Goal: Task Accomplishment & Management: Manage account settings

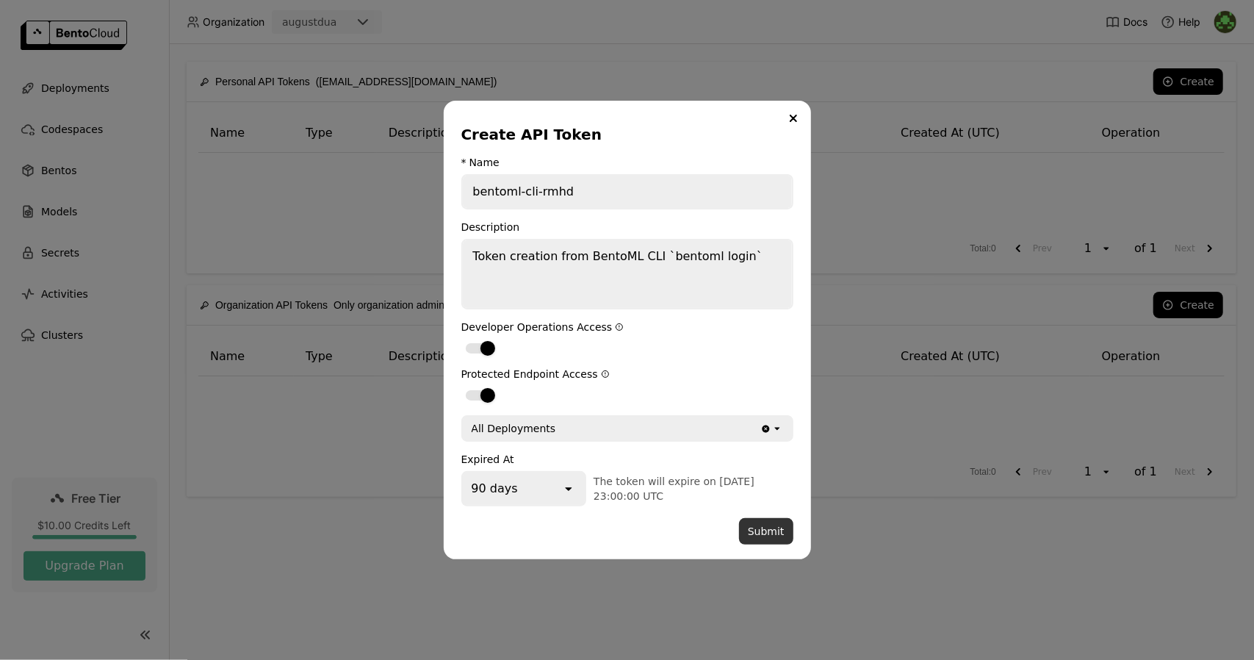
click at [767, 538] on button "Submit" at bounding box center [766, 531] width 54 height 26
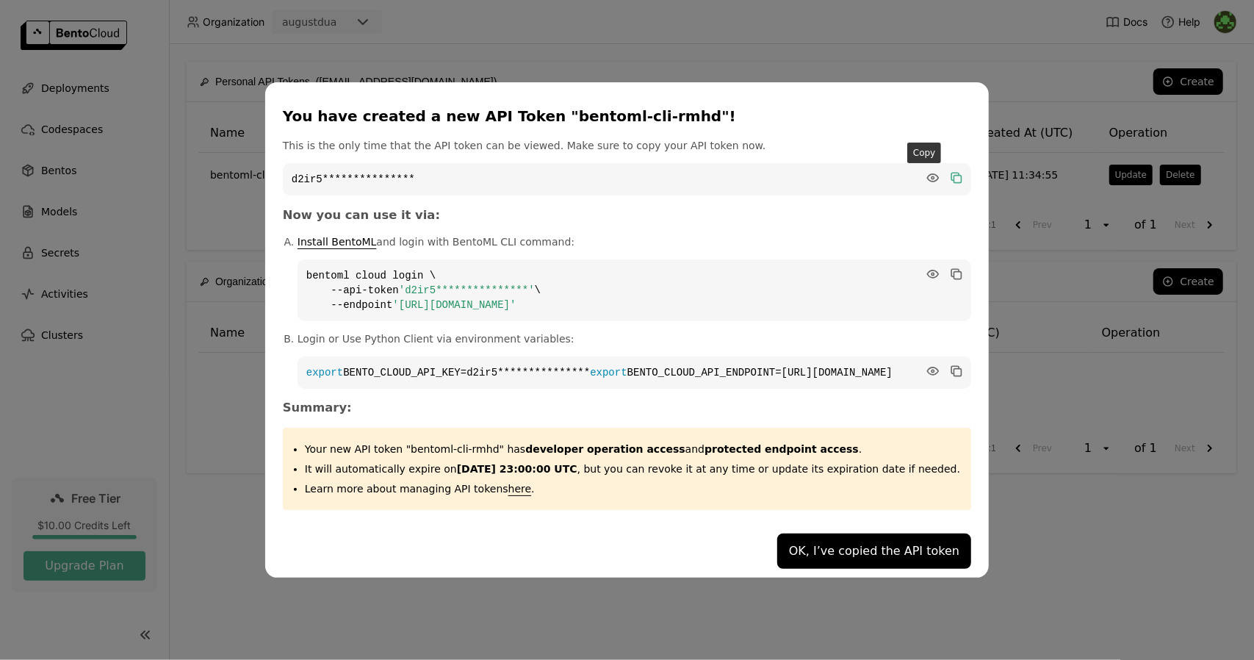
click at [954, 176] on icon "dialog" at bounding box center [957, 179] width 7 height 7
click at [951, 269] on icon "dialog" at bounding box center [954, 272] width 7 height 7
click at [951, 366] on icon "dialog" at bounding box center [954, 369] width 7 height 7
click at [853, 565] on button "OK, I’ve copied the API token" at bounding box center [874, 550] width 194 height 35
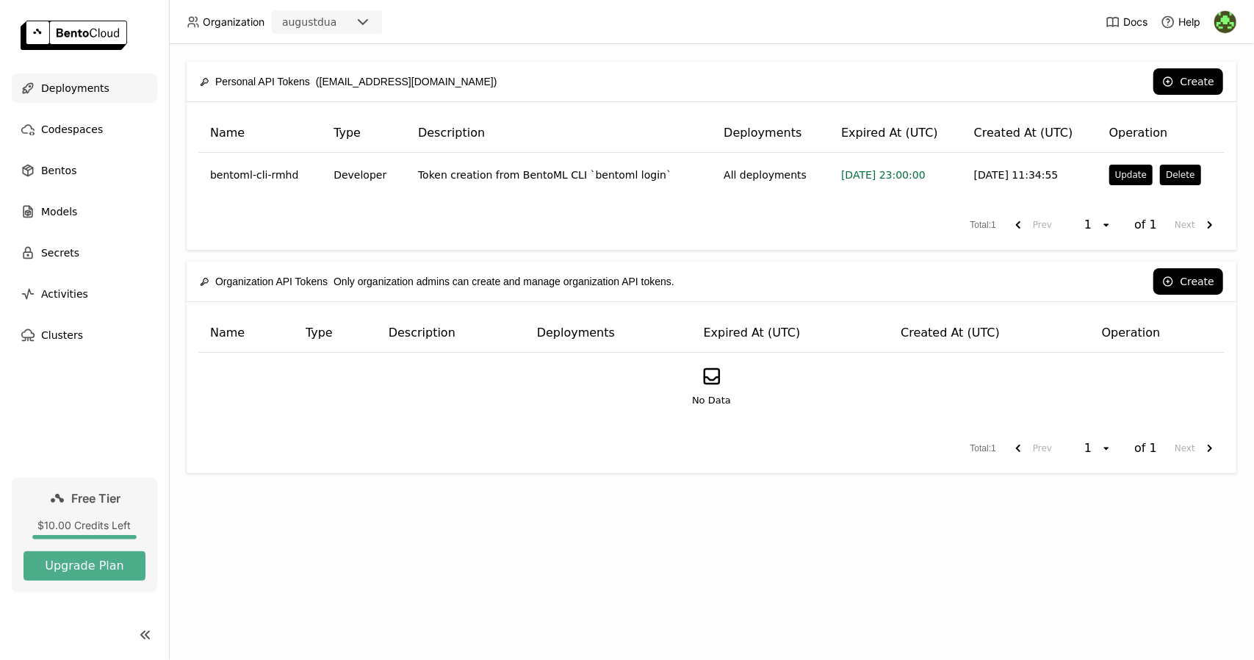
click at [104, 100] on div "Deployments" at bounding box center [84, 87] width 145 height 29
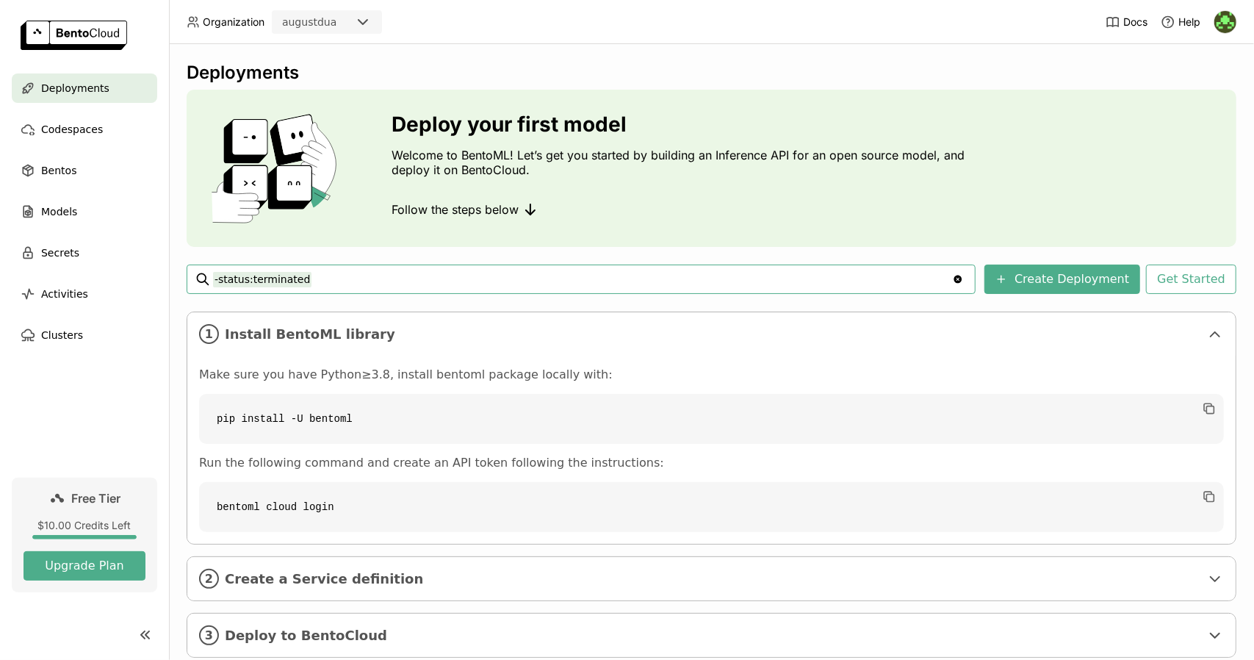
scroll to position [35, 0]
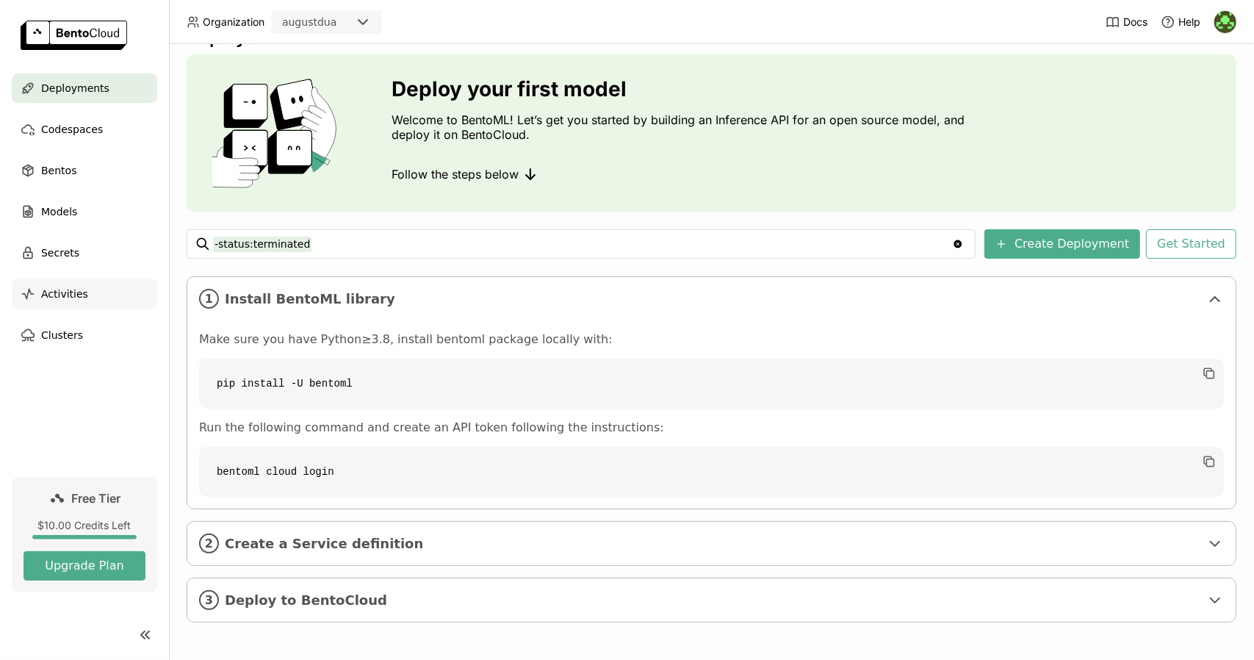
click at [73, 297] on span "Activities" at bounding box center [64, 294] width 47 height 18
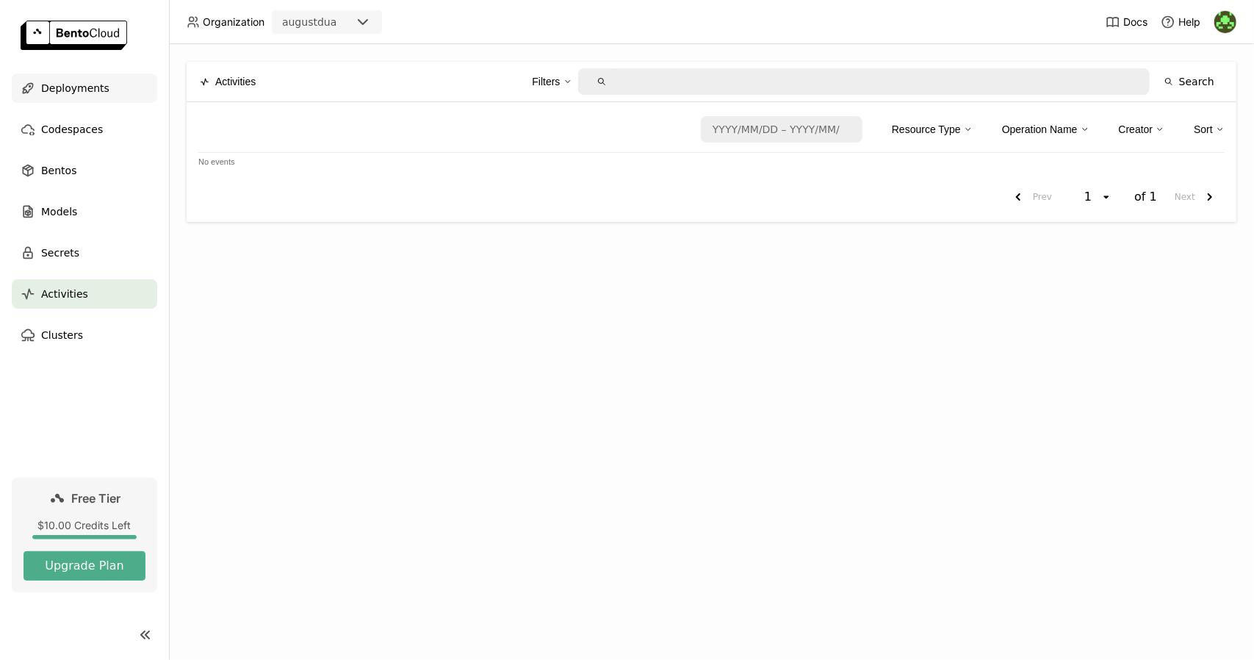
click at [32, 88] on icon at bounding box center [28, 88] width 10 height 10
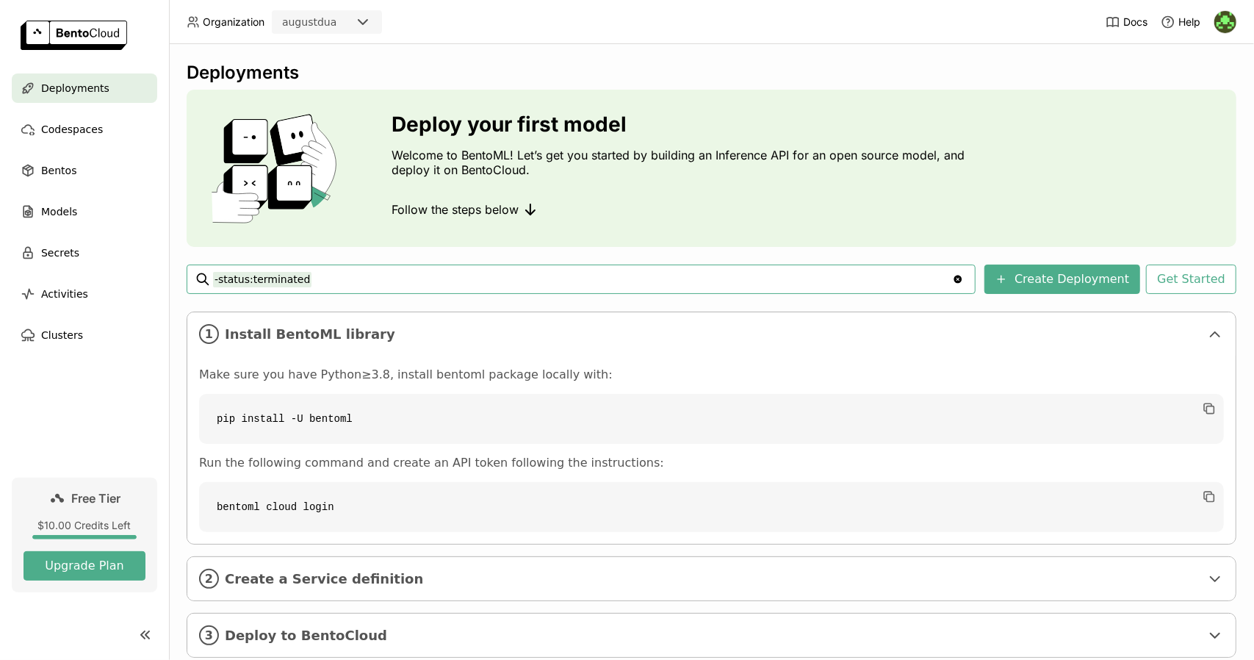
scroll to position [35, 0]
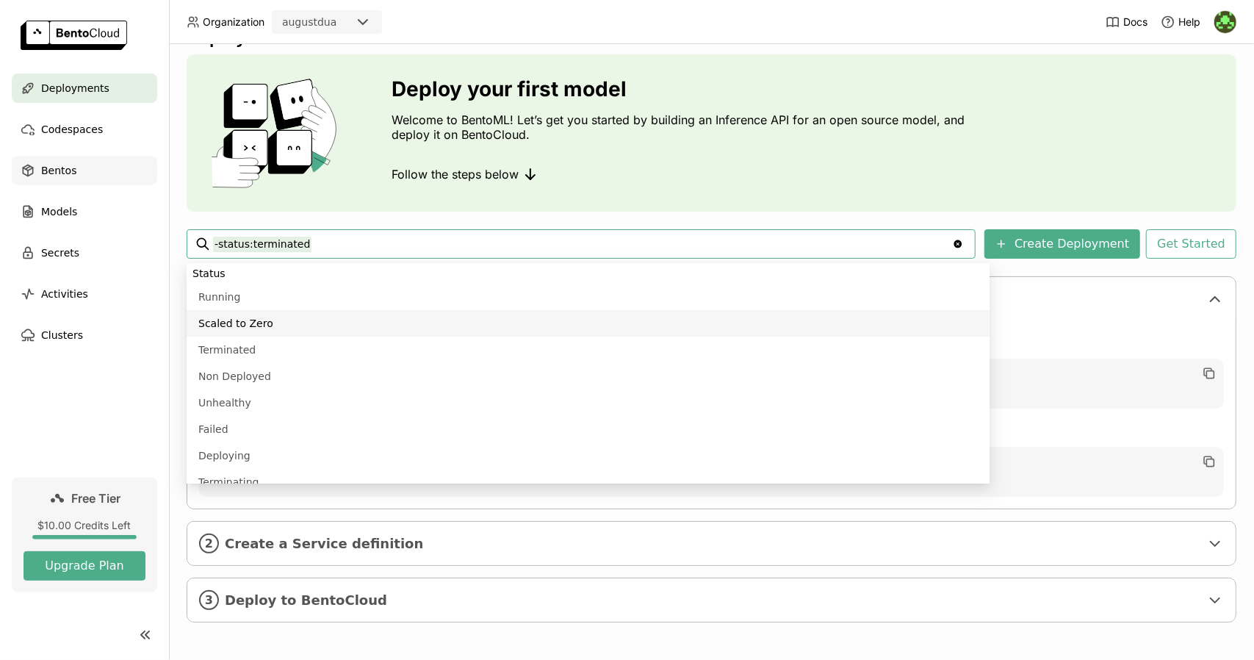
click at [99, 181] on div "Bentos" at bounding box center [84, 170] width 145 height 29
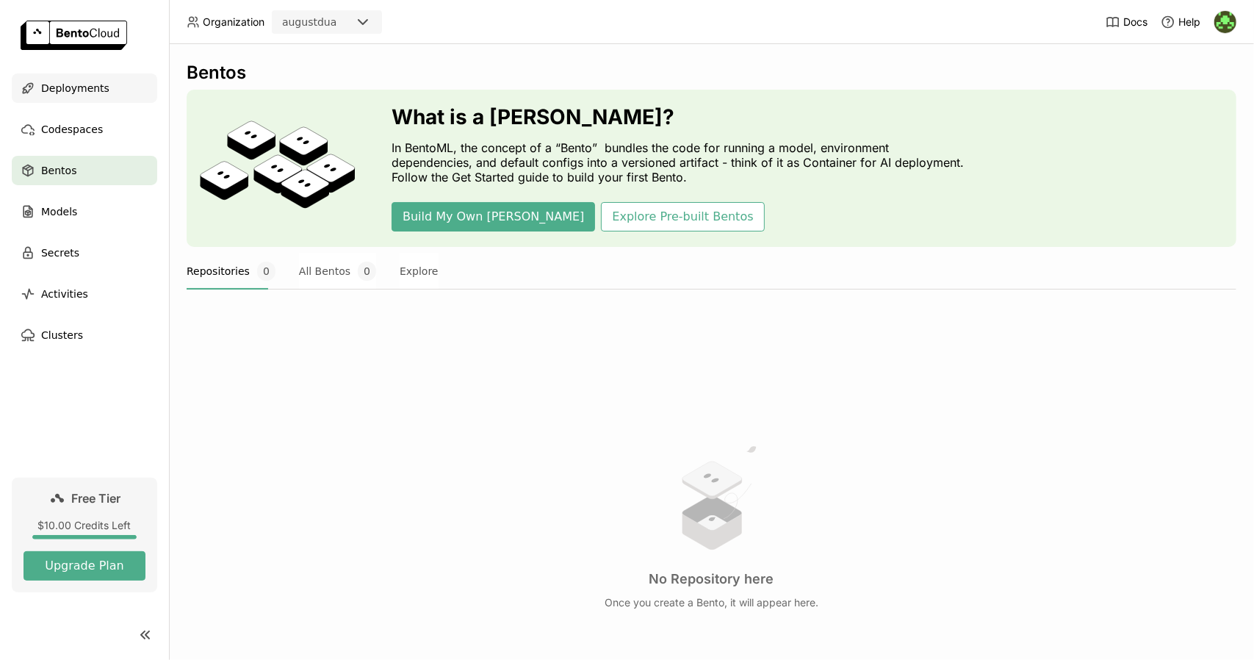
click at [93, 89] on span "Deployments" at bounding box center [75, 88] width 68 height 18
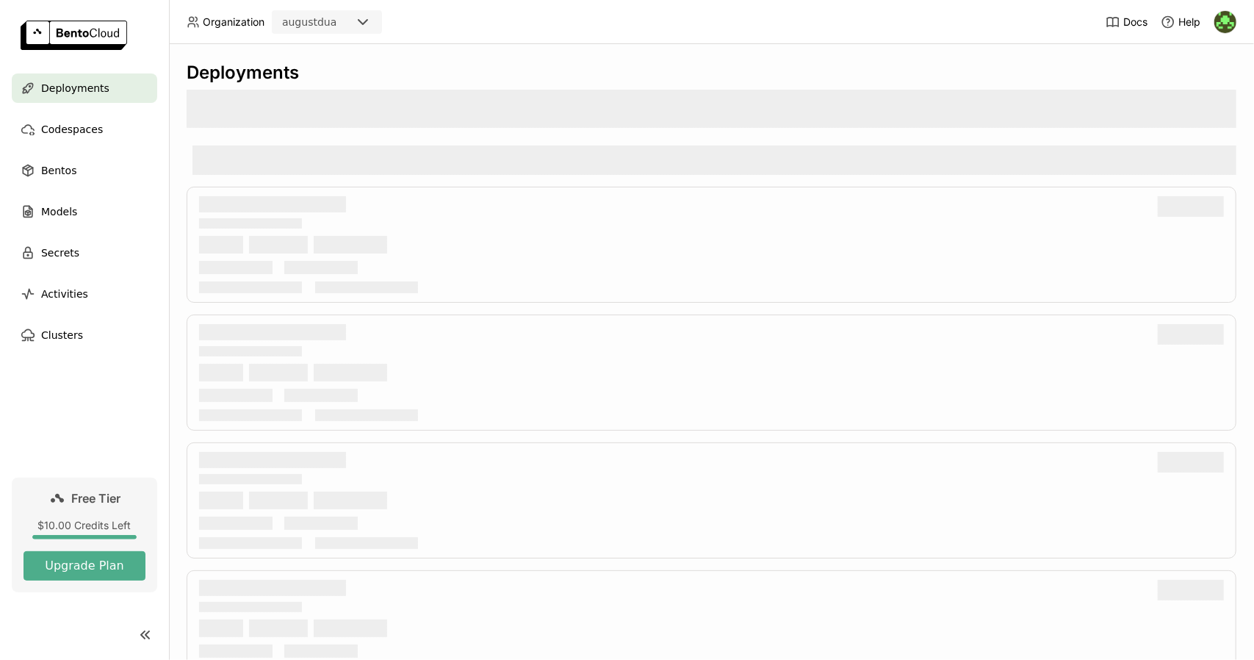
click at [57, 93] on span "Deployments" at bounding box center [75, 88] width 68 height 18
click at [63, 89] on span "Deployments" at bounding box center [75, 88] width 68 height 18
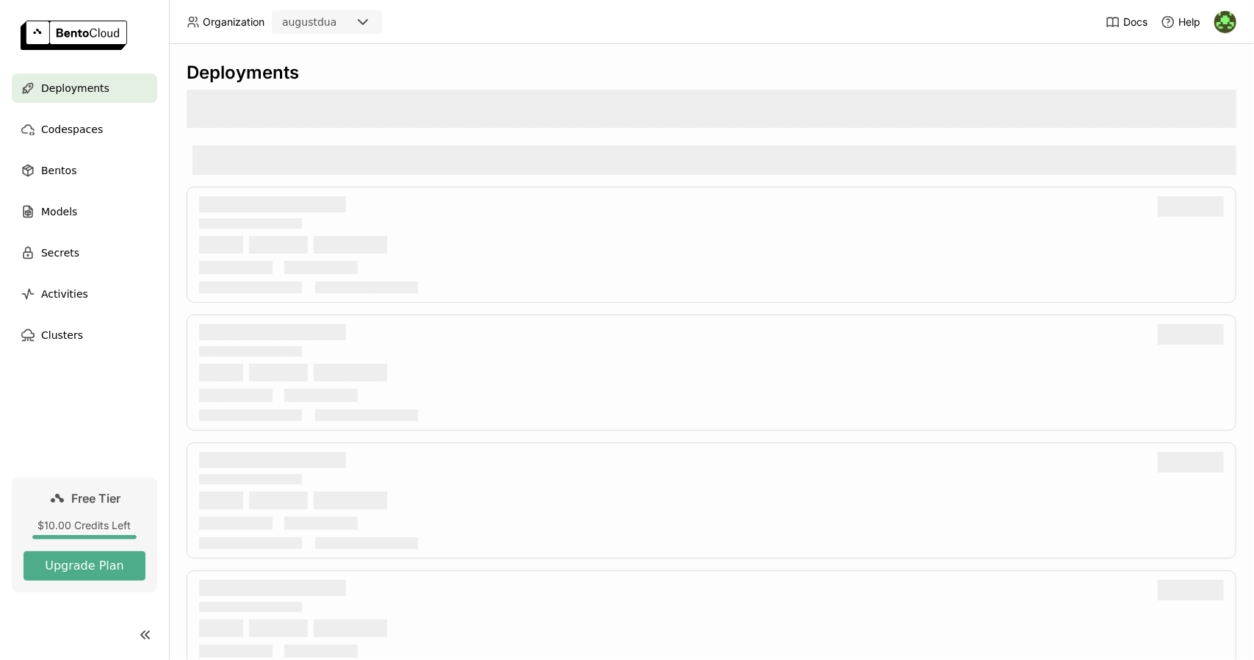
click at [63, 89] on span "Deployments" at bounding box center [75, 88] width 68 height 18
click at [78, 89] on span "Deployments" at bounding box center [75, 88] width 68 height 18
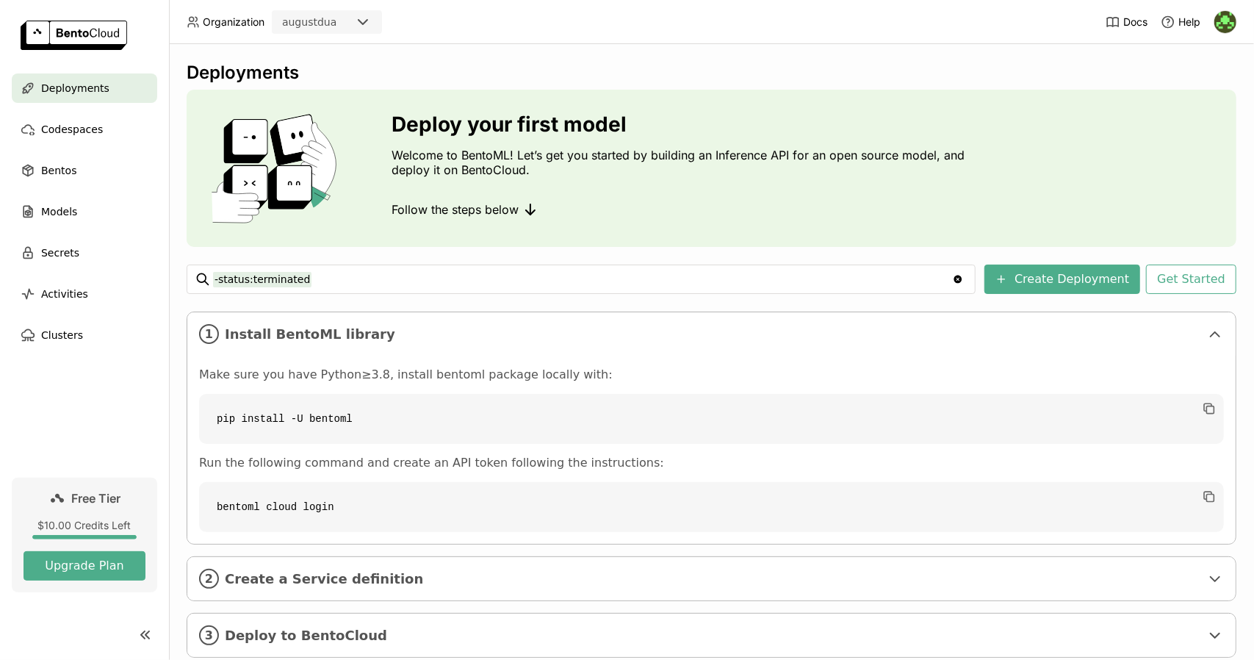
click at [79, 33] on img at bounding box center [74, 35] width 106 height 29
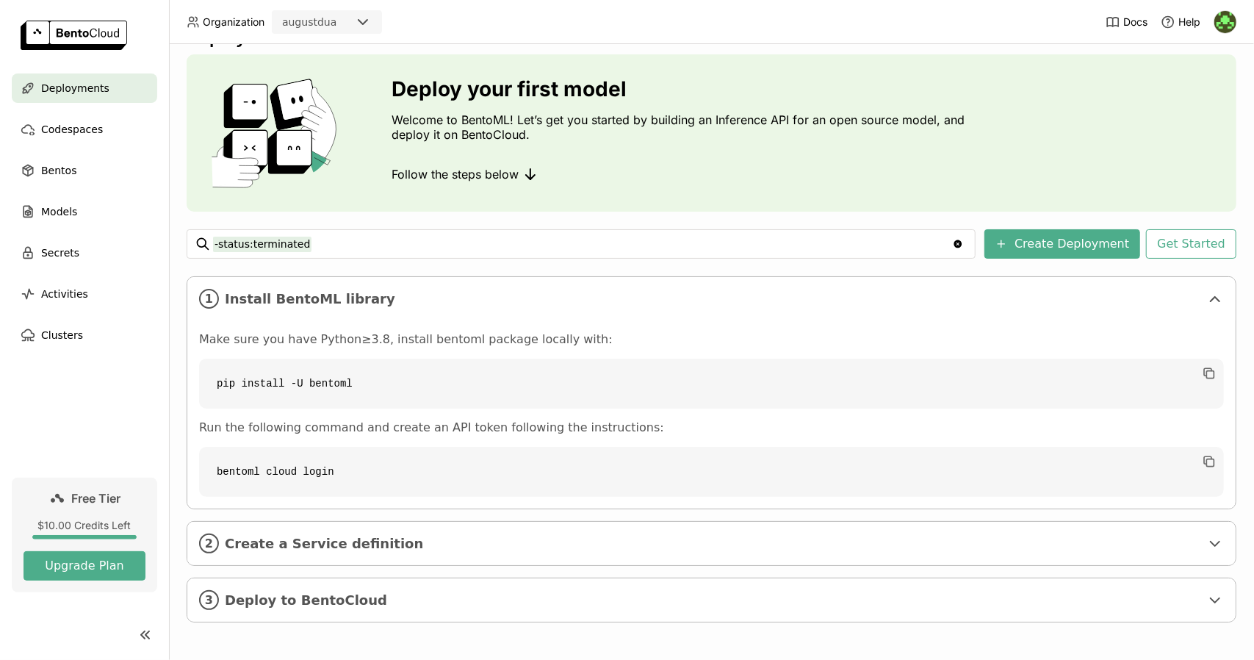
click at [147, 637] on icon at bounding box center [147, 634] width 4 height 7
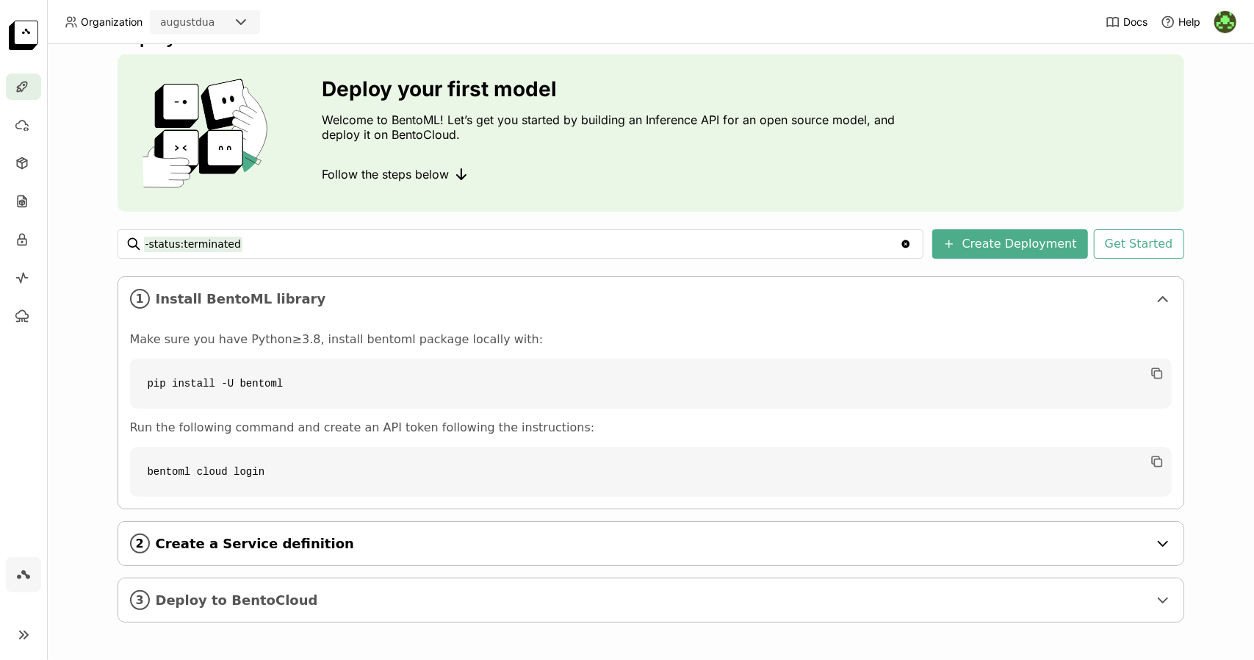
click at [755, 541] on span "Create a Service definition" at bounding box center [652, 543] width 992 height 16
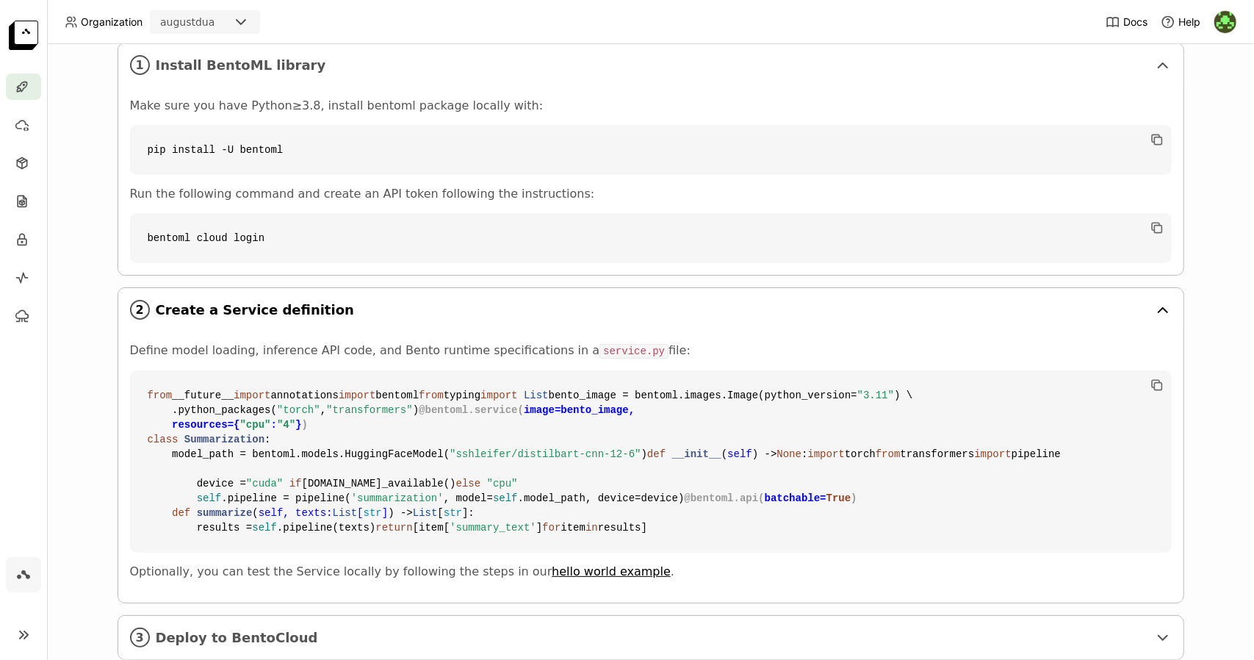
scroll to position [267, 0]
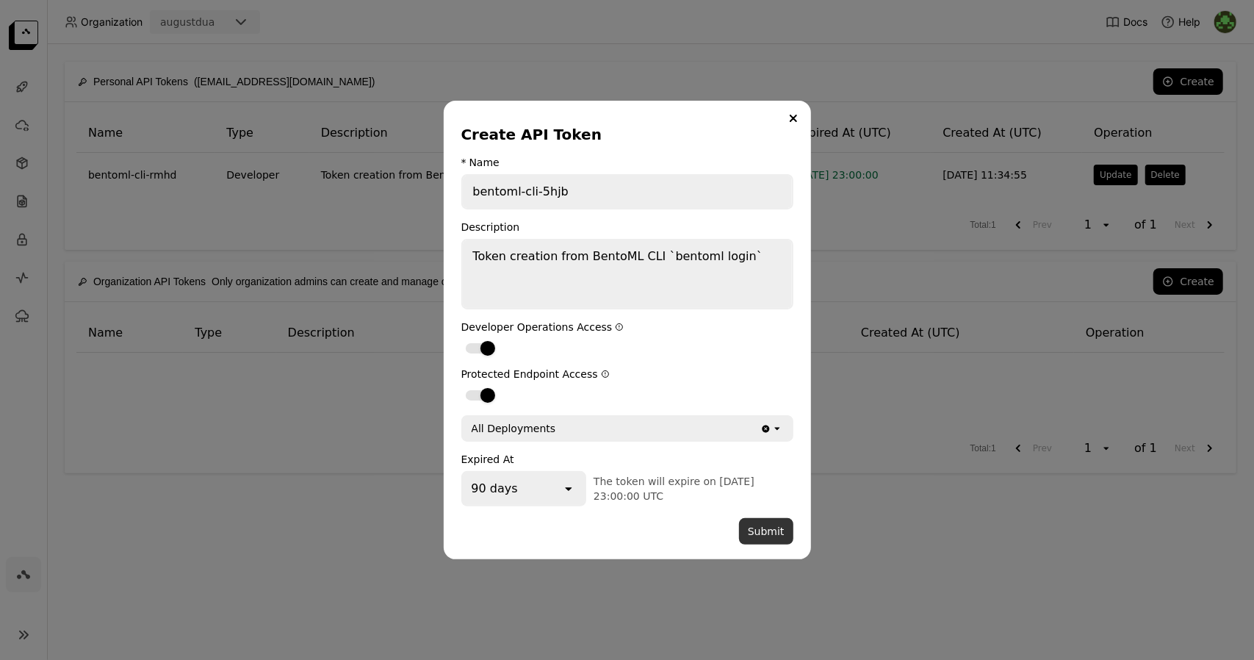
click at [768, 521] on button "Submit" at bounding box center [766, 531] width 54 height 26
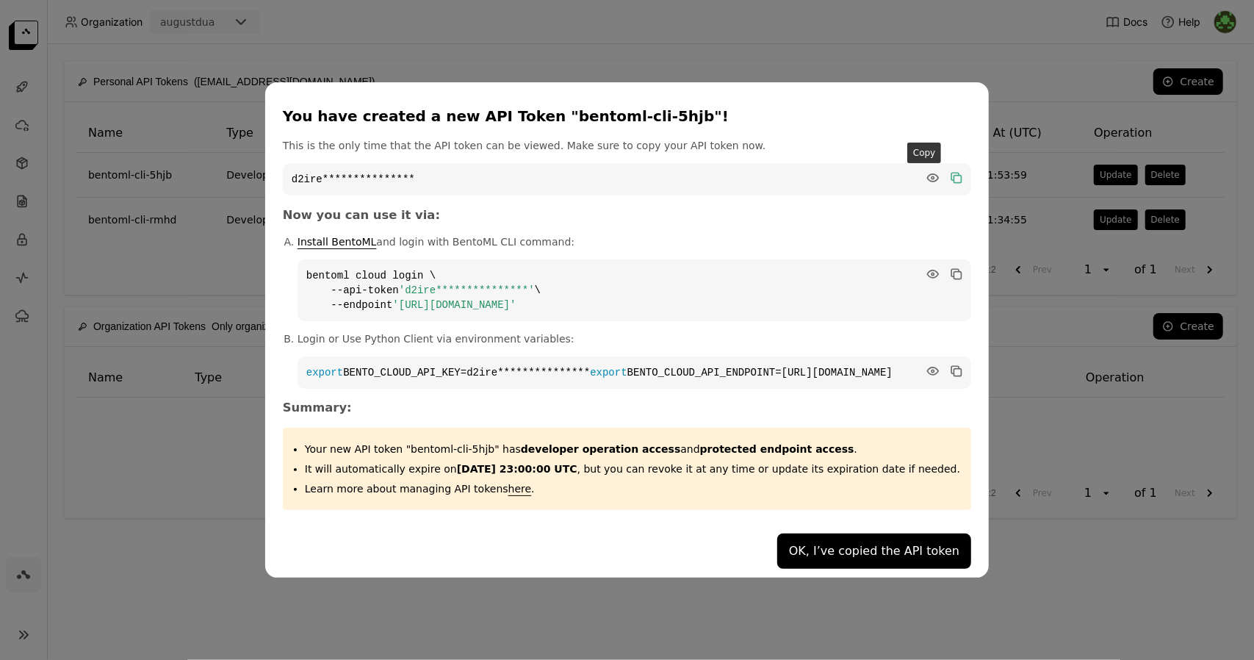
click at [951, 173] on icon "dialog" at bounding box center [954, 176] width 7 height 7
click at [848, 549] on button "OK, I’ve copied the API token" at bounding box center [874, 550] width 194 height 35
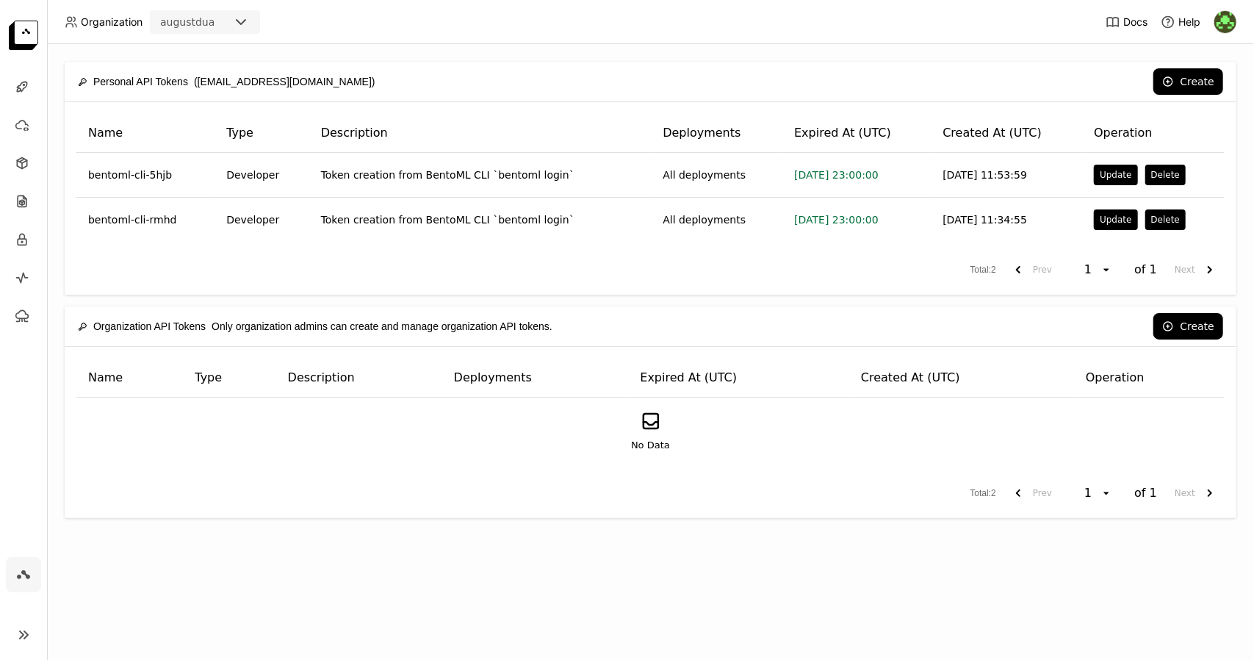
click at [477, 485] on div "Total : 2 Prev 1 open of 1 Next" at bounding box center [650, 493] width 1148 height 26
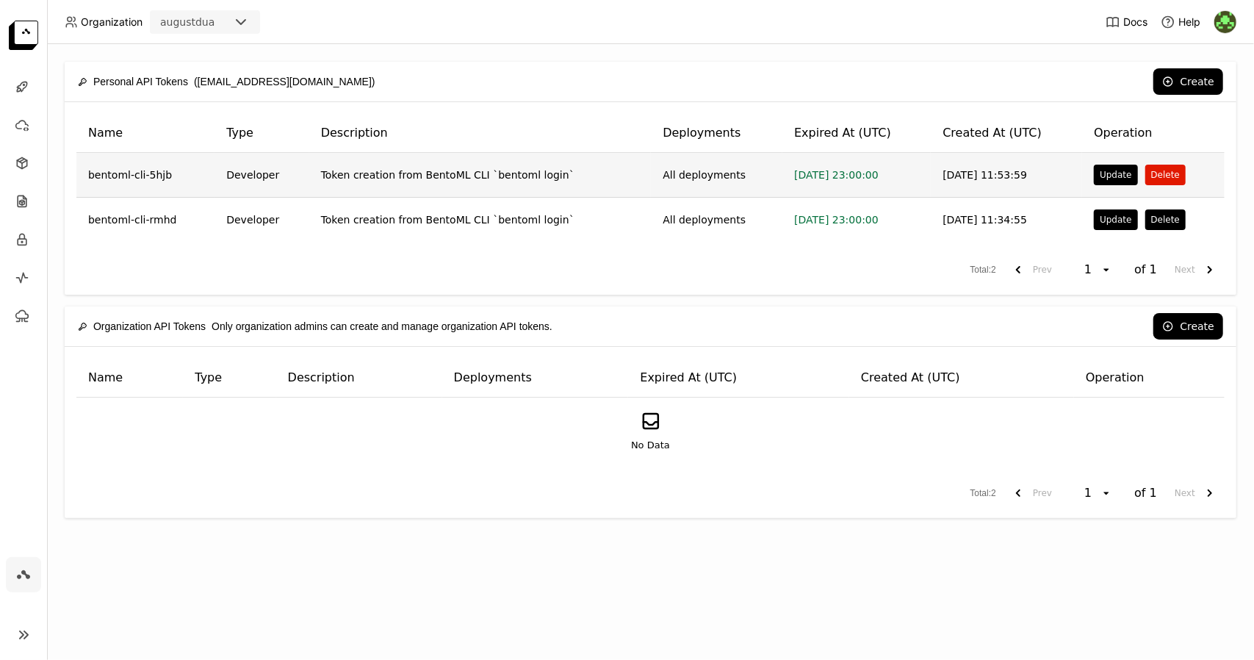
click at [1153, 184] on button "Delete" at bounding box center [1165, 175] width 40 height 21
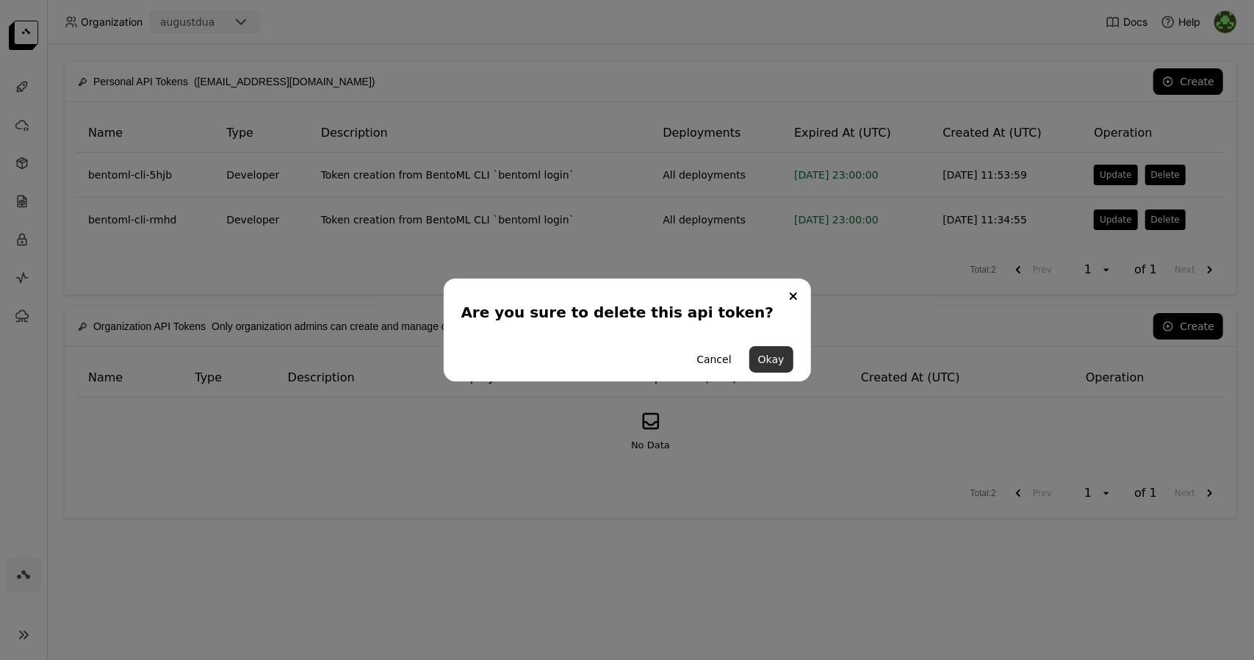
click at [781, 355] on button "Okay" at bounding box center [771, 359] width 44 height 26
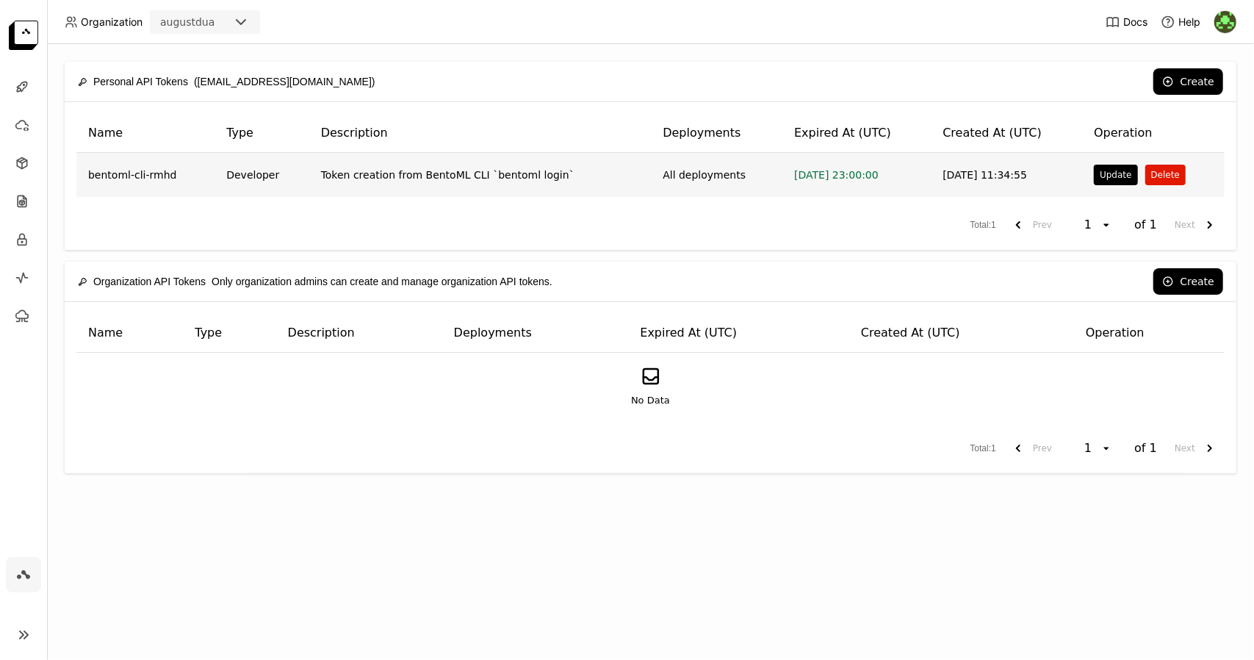
click at [1152, 178] on button "Delete" at bounding box center [1165, 175] width 40 height 21
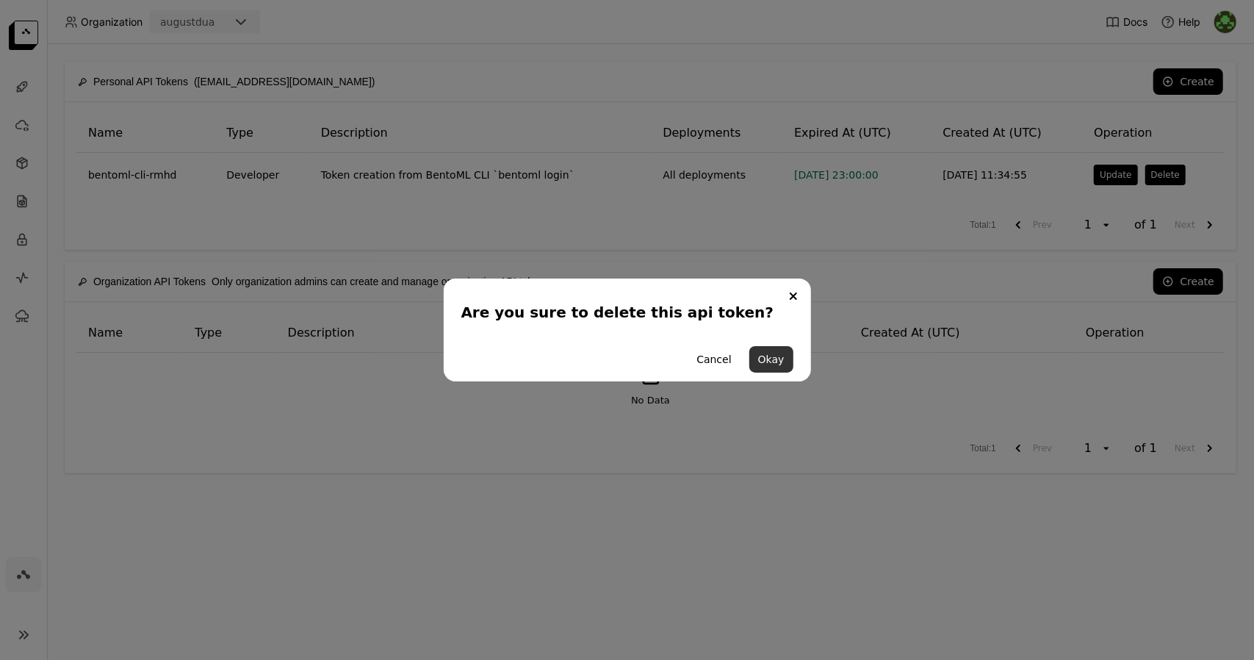
click at [771, 369] on button "Okay" at bounding box center [771, 359] width 44 height 26
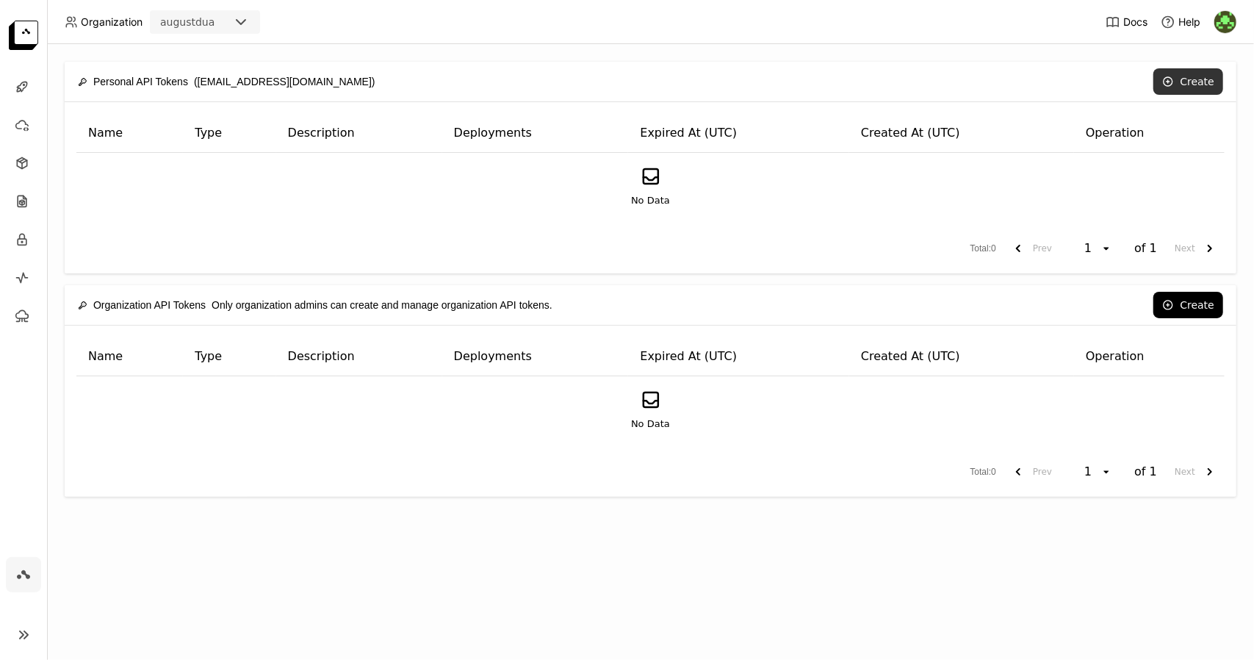
click at [1166, 90] on button "Create" at bounding box center [1188, 81] width 70 height 26
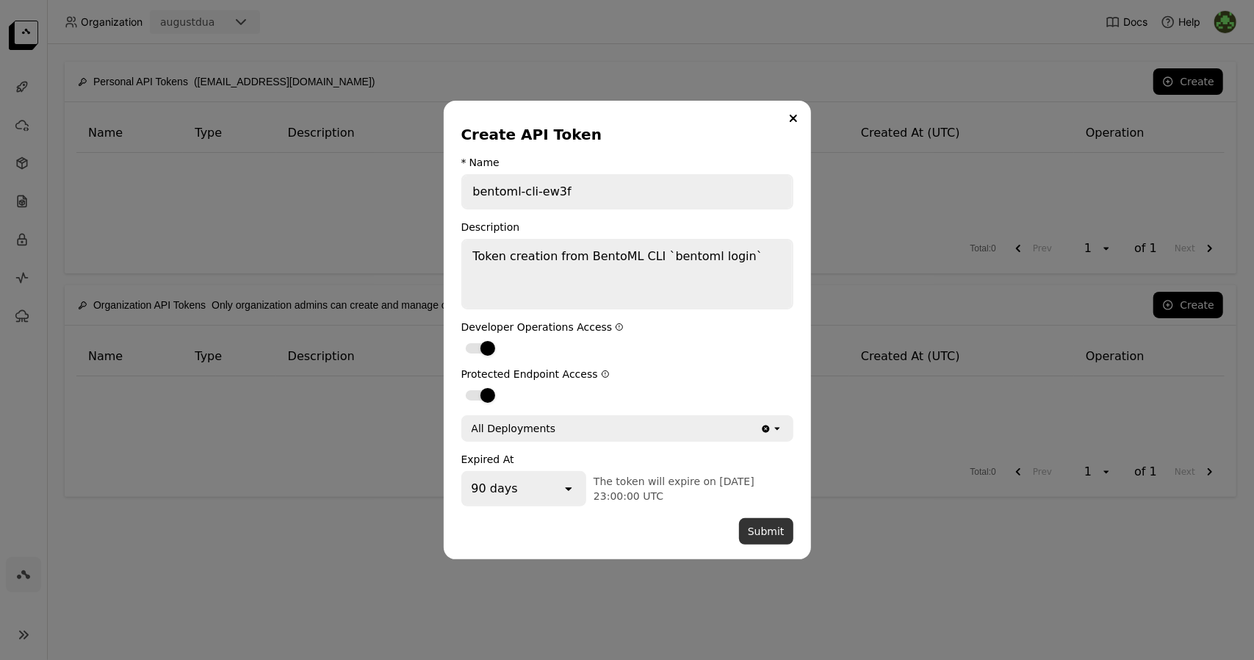
click at [766, 530] on button "Submit" at bounding box center [766, 531] width 54 height 26
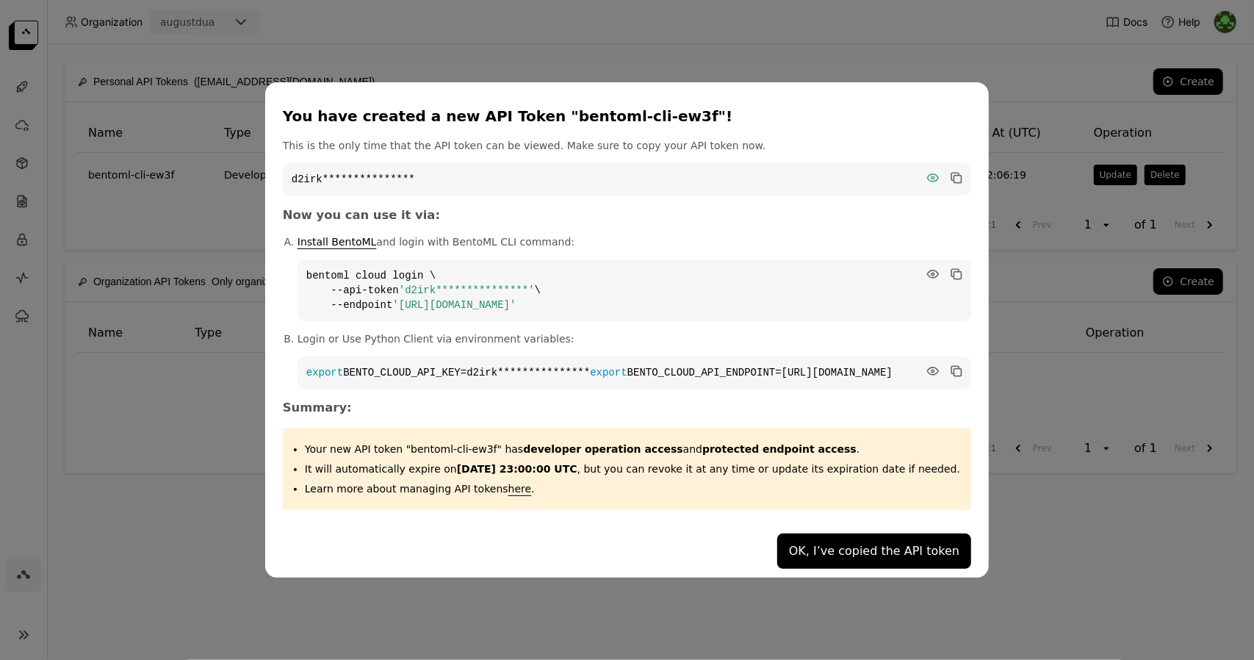
click at [928, 174] on icon "dialog" at bounding box center [933, 177] width 11 height 7
click at [951, 173] on icon "dialog" at bounding box center [954, 176] width 7 height 7
click at [949, 267] on icon "dialog" at bounding box center [956, 274] width 15 height 15
click at [951, 269] on icon "dialog" at bounding box center [954, 272] width 7 height 7
click at [941, 55] on div "**********" at bounding box center [627, 330] width 1254 height 660
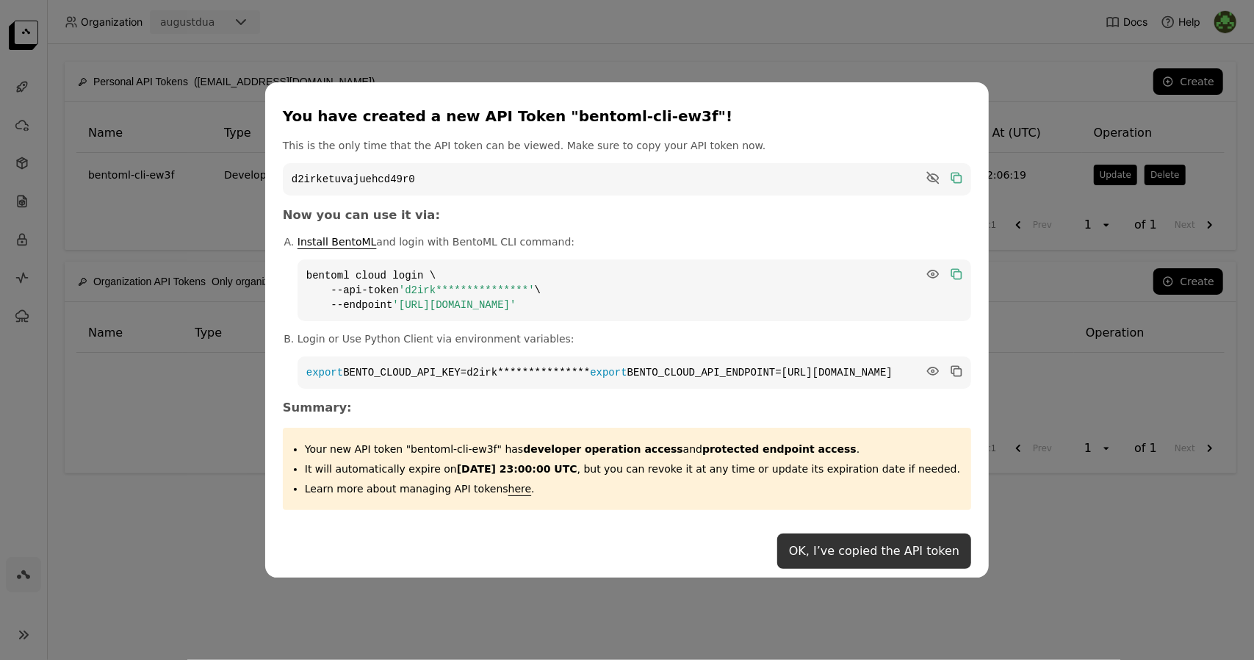
click at [900, 549] on button "OK, I’ve copied the API token" at bounding box center [874, 550] width 194 height 35
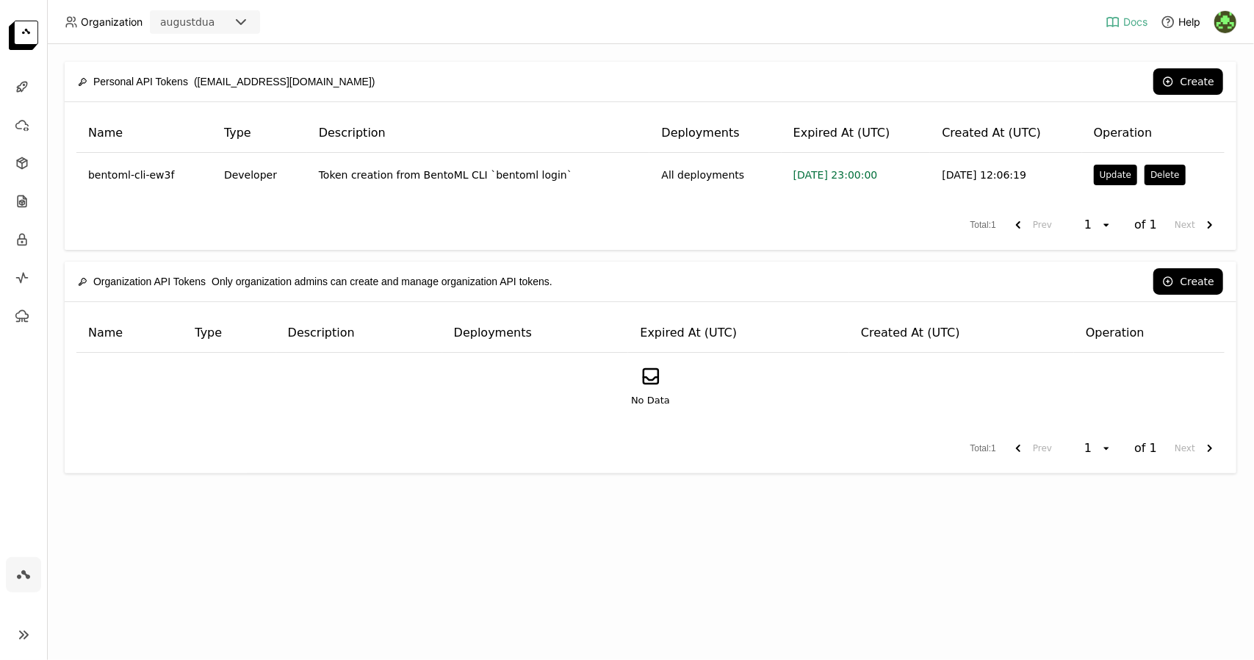
click at [1131, 27] on span "Docs" at bounding box center [1135, 21] width 24 height 13
